Goal: Information Seeking & Learning: Learn about a topic

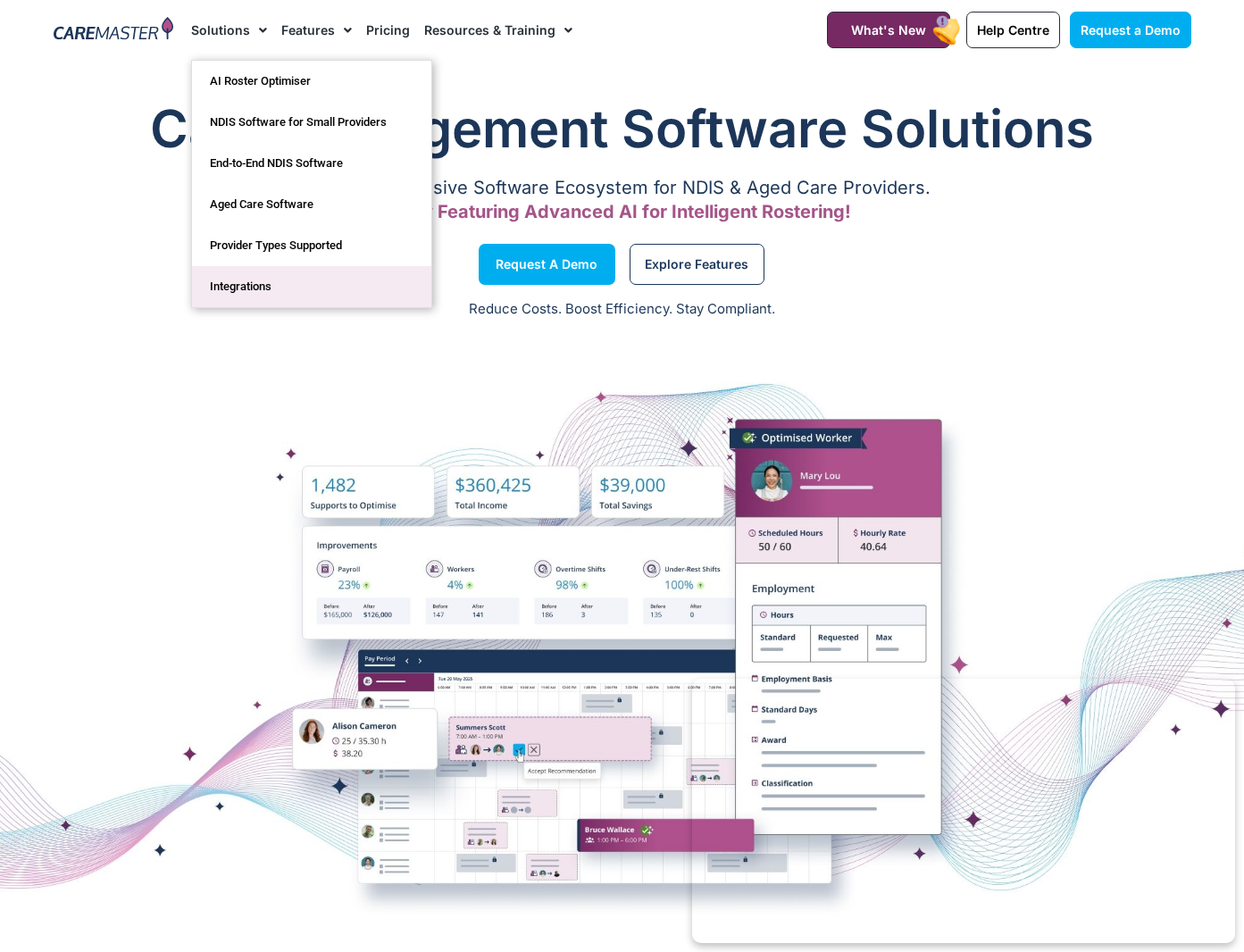
click at [255, 285] on link "Integrations" at bounding box center [312, 286] width 240 height 41
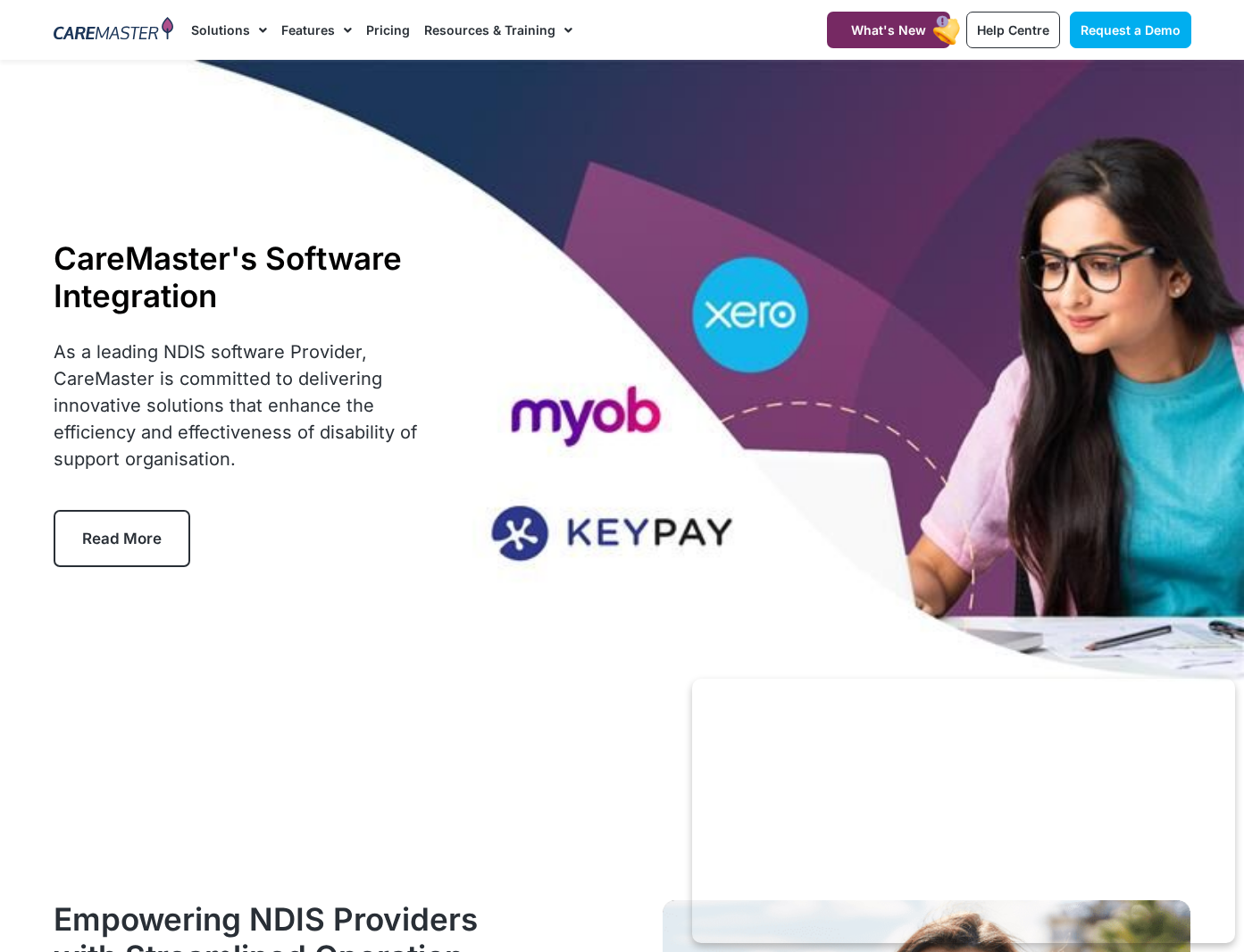
click at [131, 530] on span "Read More" at bounding box center [122, 538] width 79 height 17
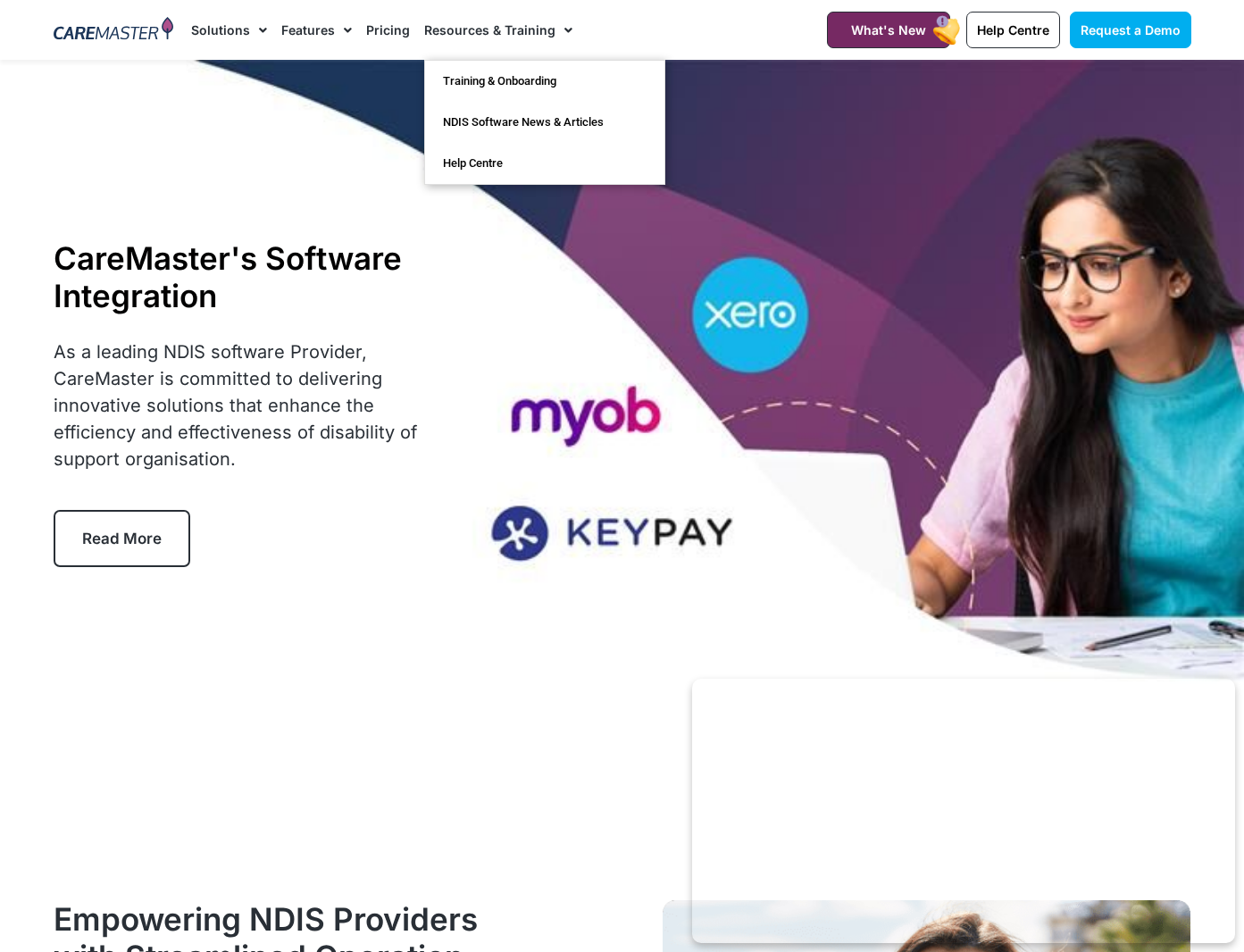
click at [559, 20] on span "Menu" at bounding box center [564, 30] width 17 height 30
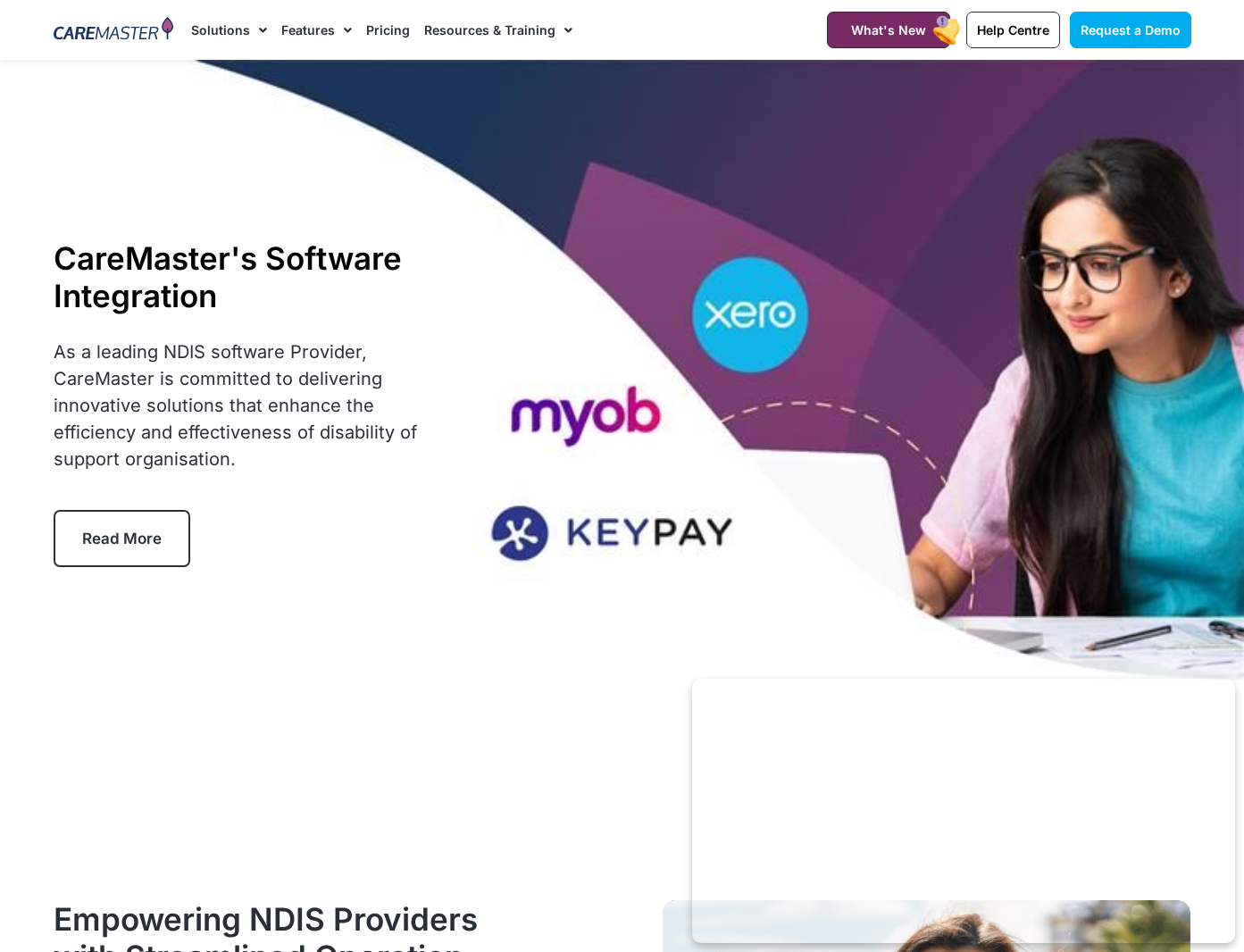
click at [559, 21] on span "Menu" at bounding box center [564, 30] width 17 height 30
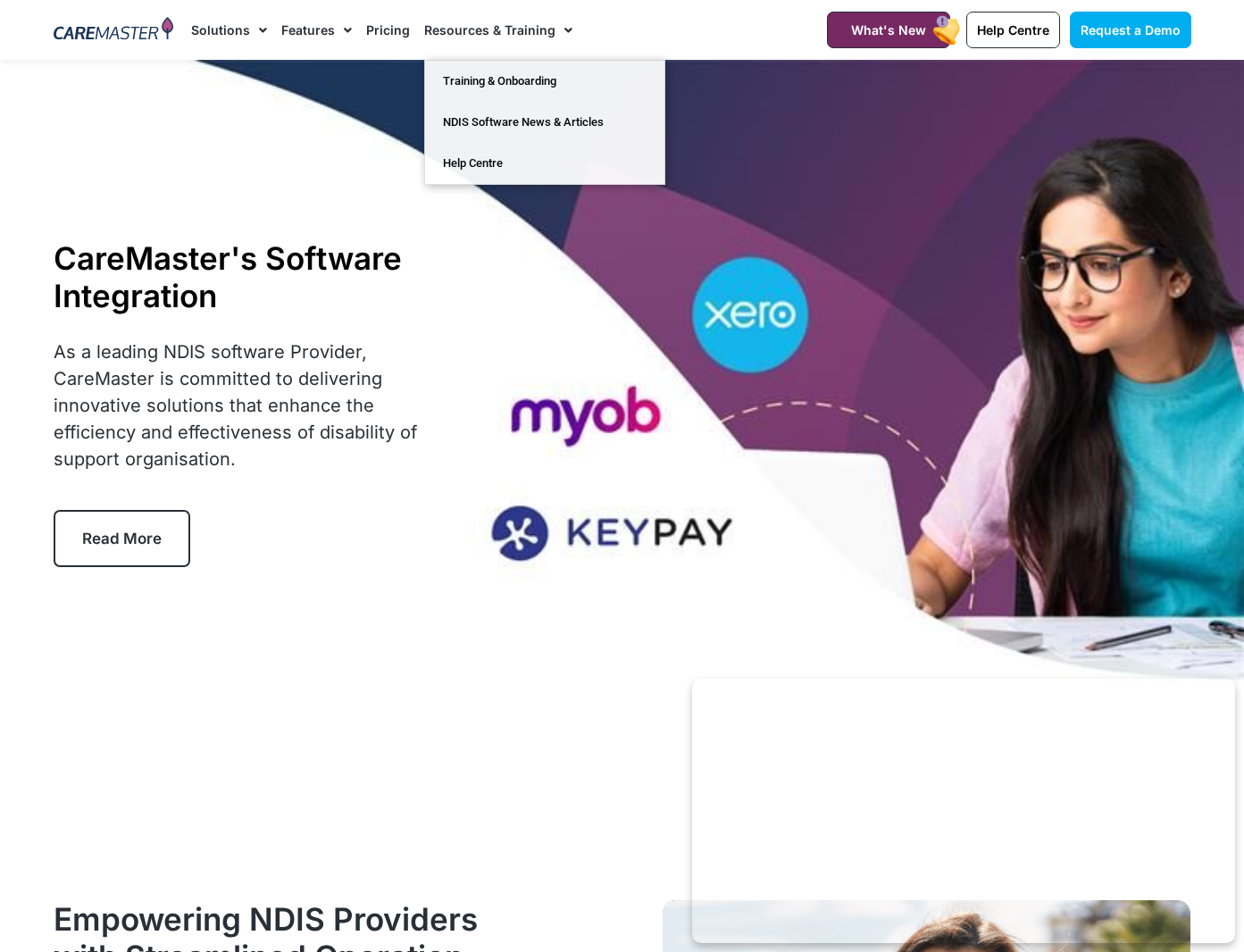
click at [663, 16] on nav "Solutions AI Roster Optimiser NDIS Software for Small Providers End-to-End NDIS…" at bounding box center [487, 30] width 592 height 60
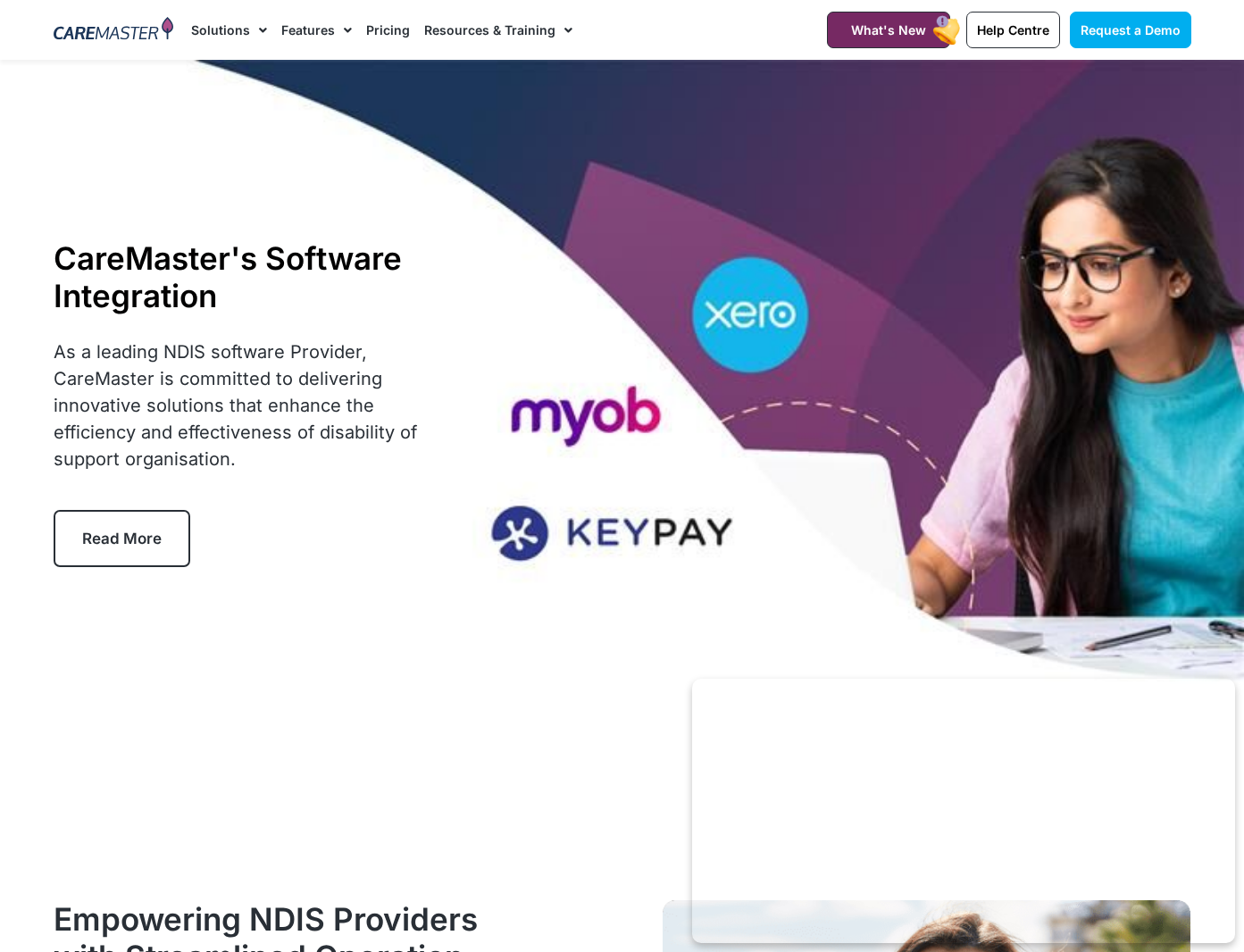
click at [78, 30] on img at bounding box center [113, 31] width 121 height 27
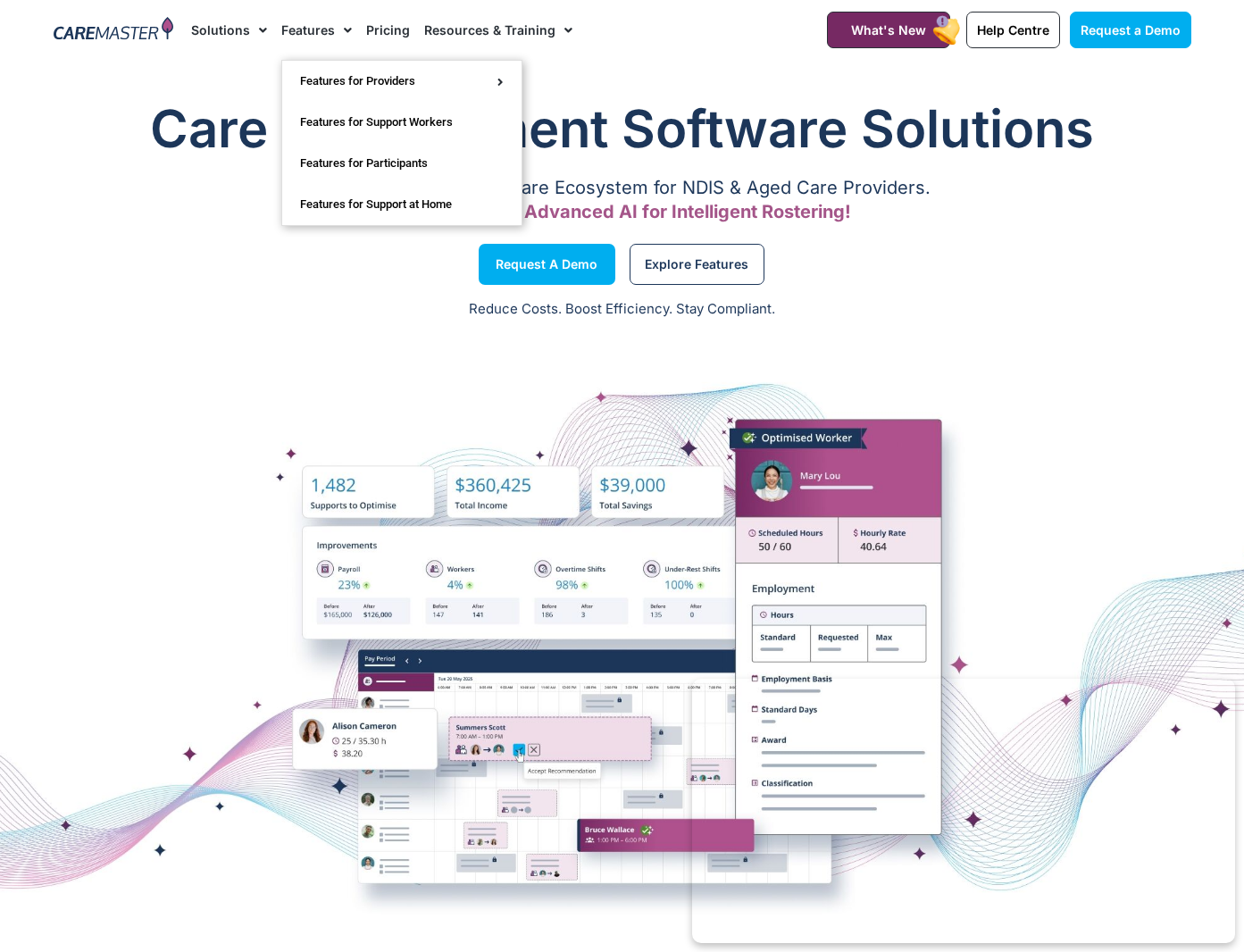
click at [304, 24] on link "Features" at bounding box center [316, 30] width 71 height 60
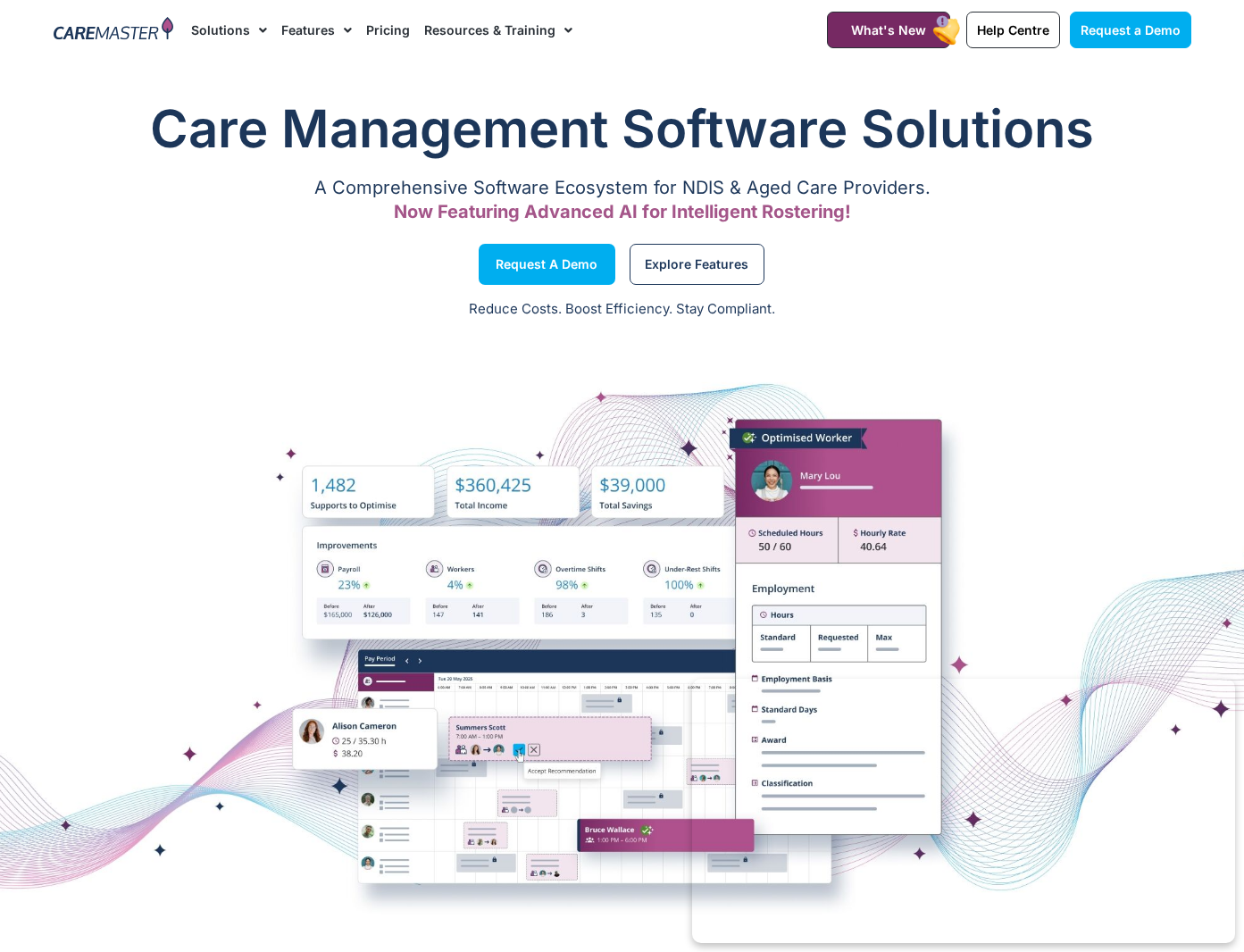
click at [304, 24] on link "Features" at bounding box center [316, 30] width 71 height 60
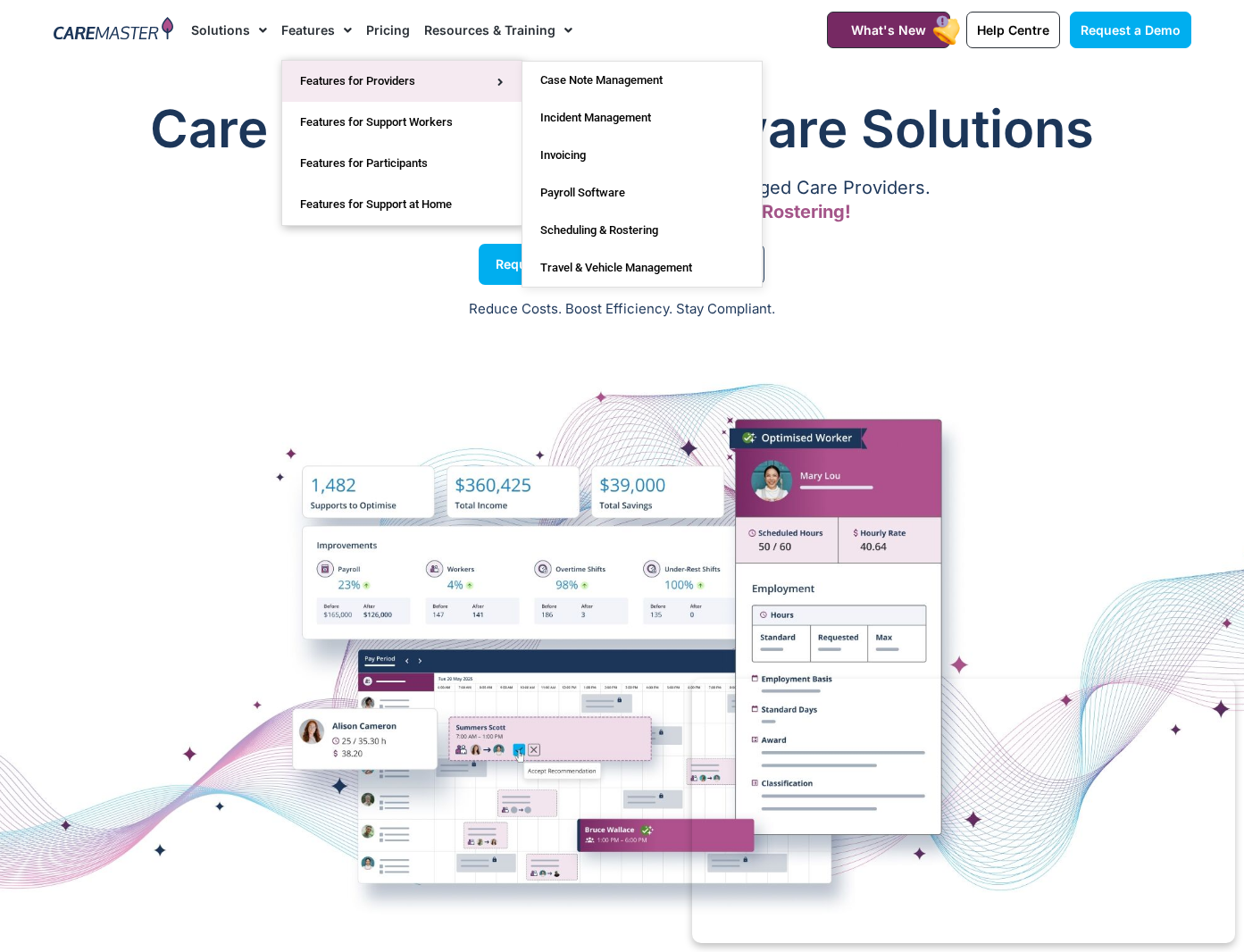
drag, startPoint x: 353, startPoint y: 76, endPoint x: 412, endPoint y: 82, distance: 59.3
click at [592, 191] on link "Payroll Software" at bounding box center [642, 192] width 240 height 38
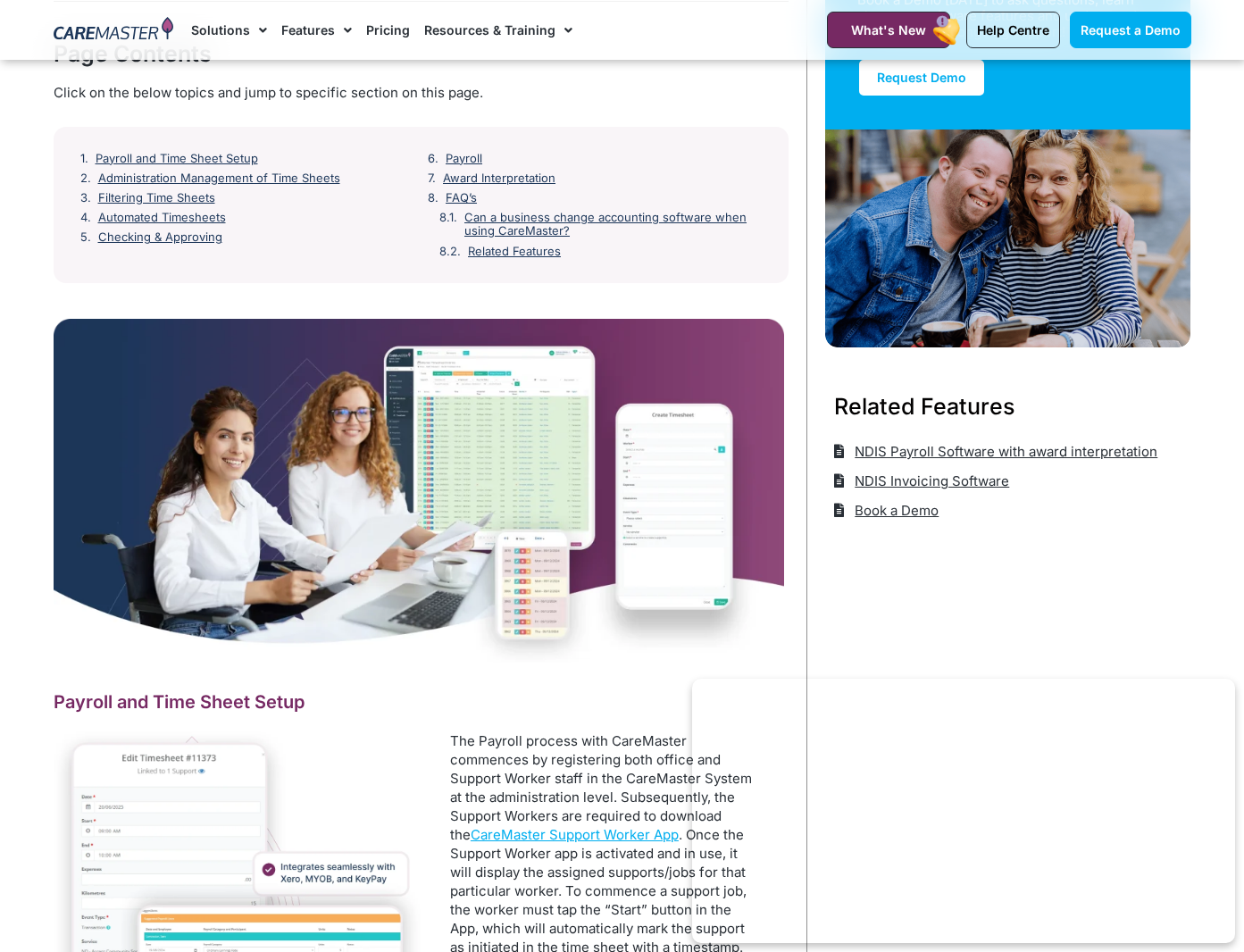
scroll to position [240, 0]
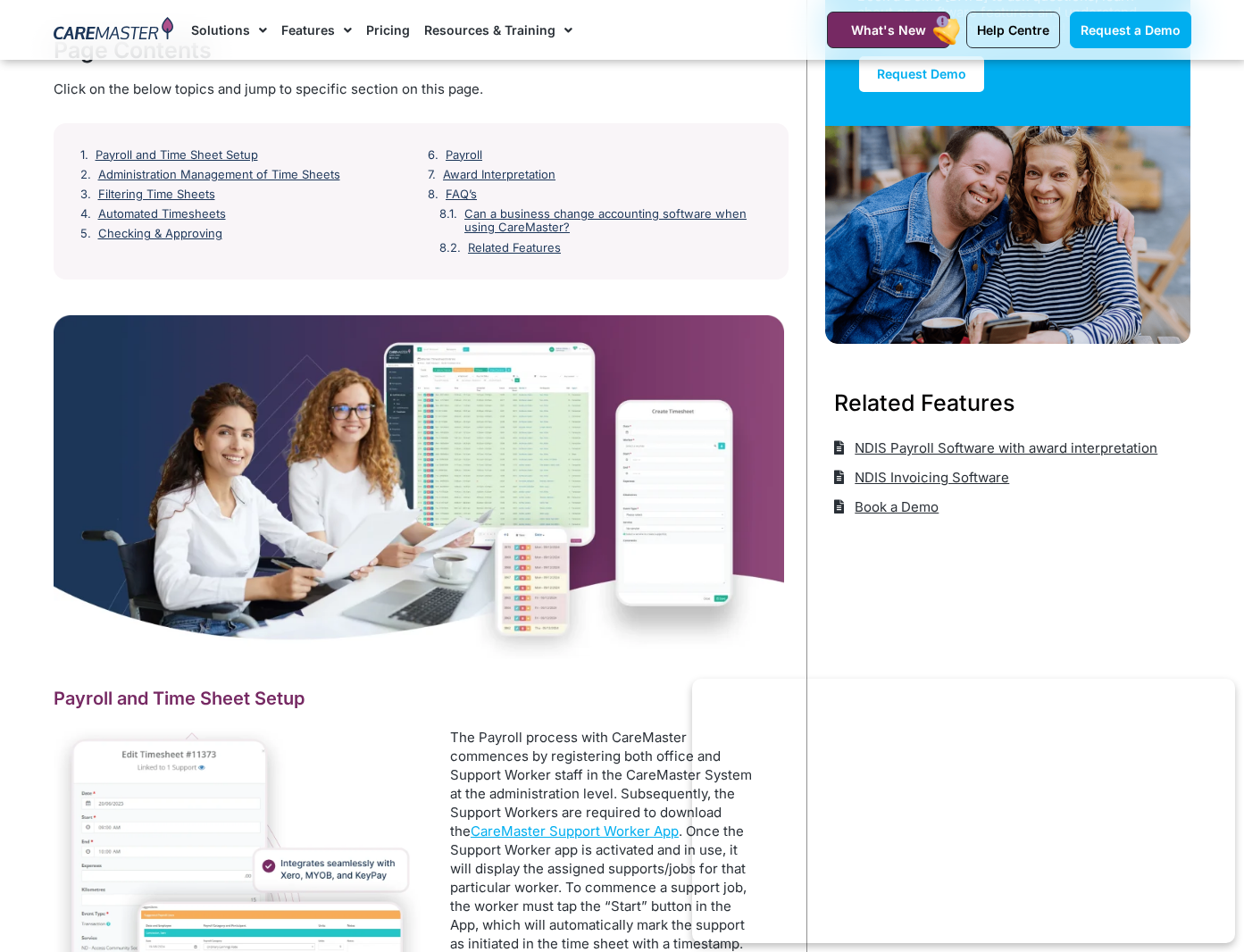
click at [531, 216] on link "Can a business change accounting software when using CareMaster?" at bounding box center [613, 220] width 298 height 28
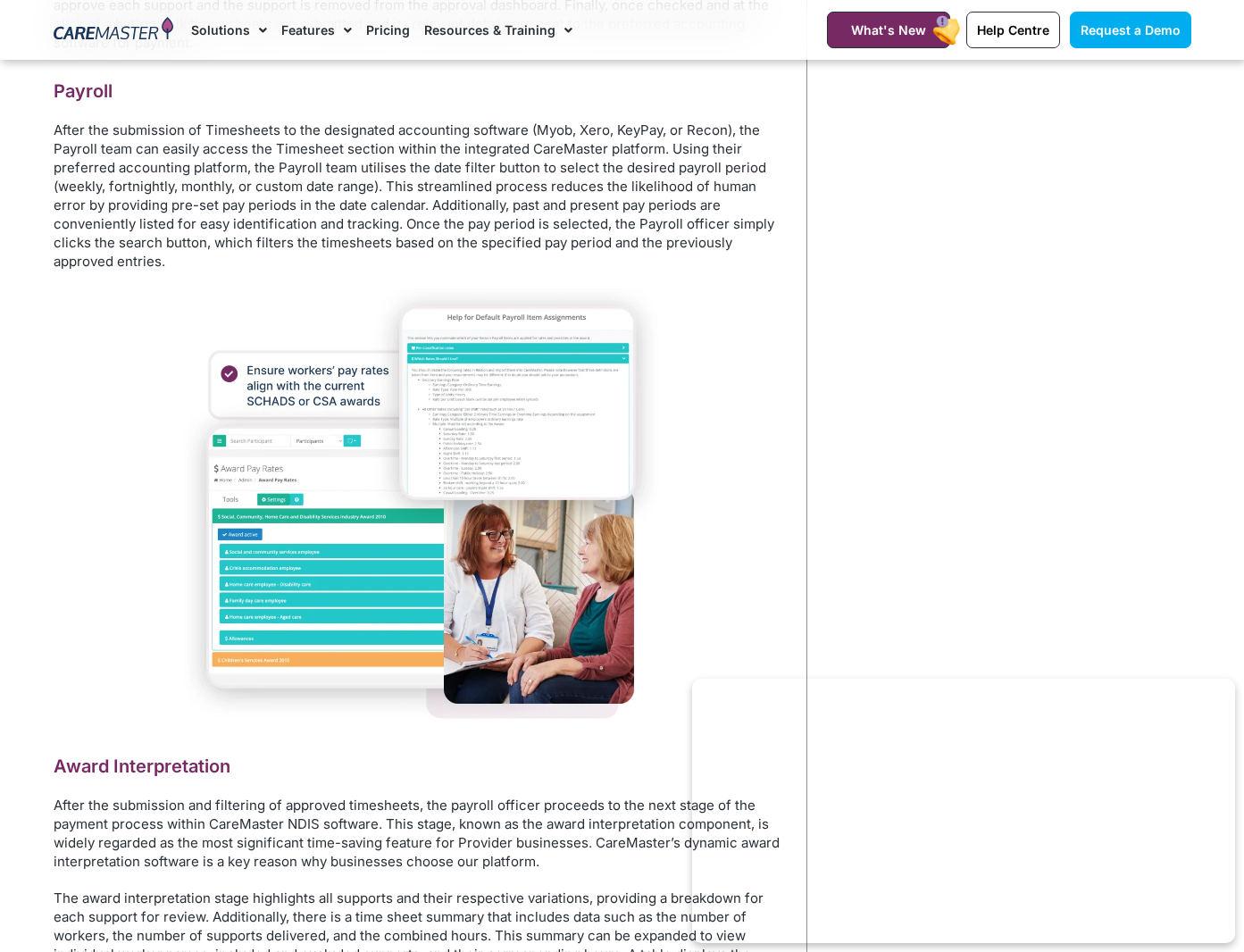
scroll to position [3529, 0]
